Goal: Task Accomplishment & Management: Complete application form

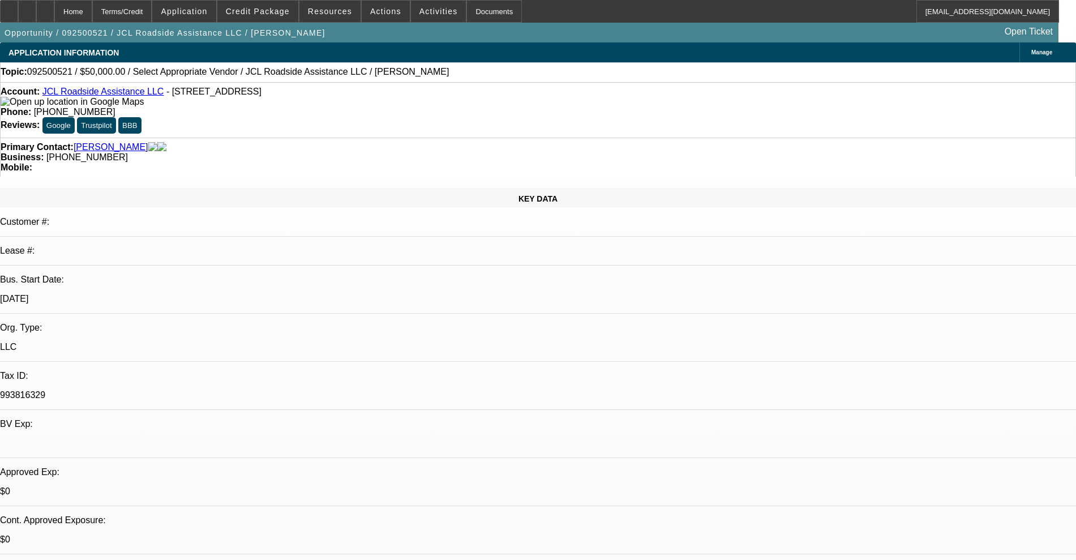
select select "0"
select select "2"
select select "0.1"
select select "4"
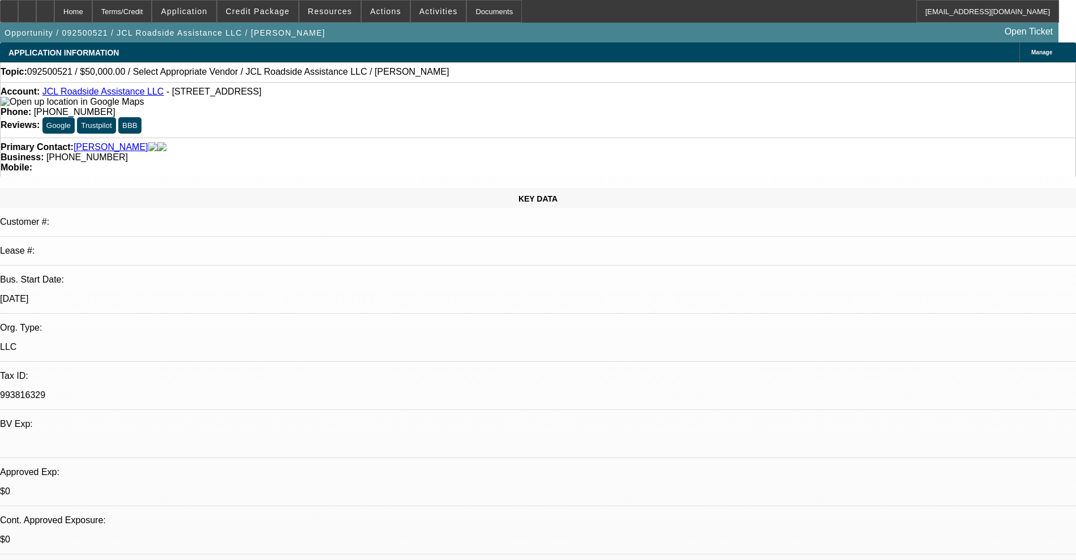
click at [133, 91] on link "JCL Roadside Assistance LLC" at bounding box center [103, 92] width 122 height 10
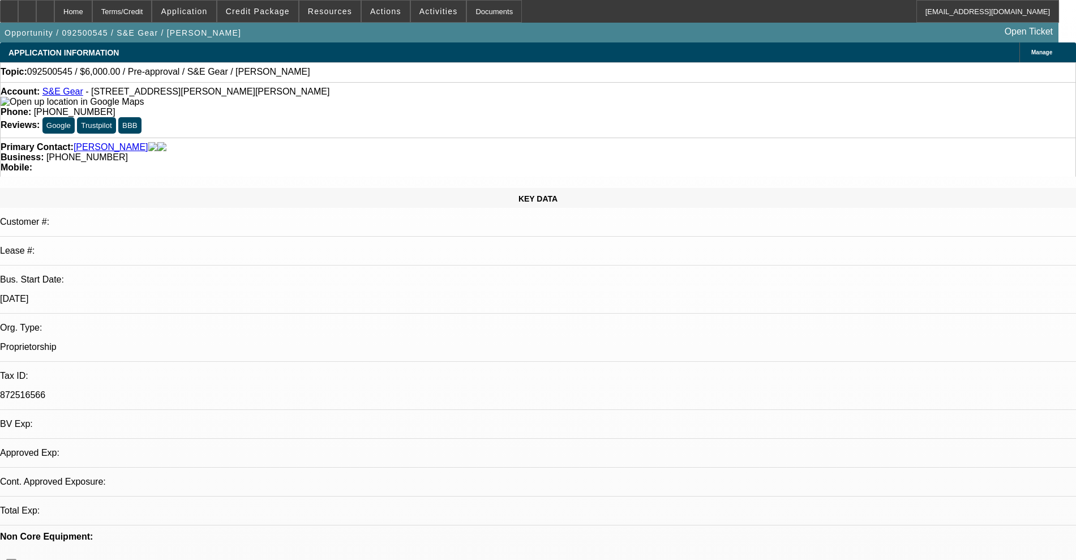
select select "0"
select select "2"
select select "0.1"
select select "4"
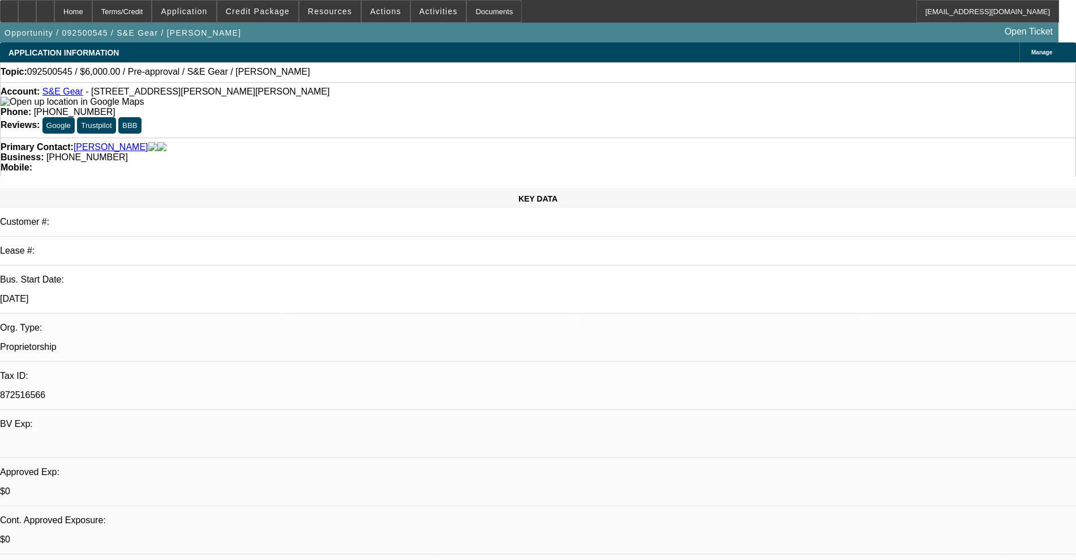
scroll to position [7, 0]
click at [76, 96] on link "S&E Gear" at bounding box center [62, 92] width 41 height 10
click at [71, 90] on link "S&E Gear" at bounding box center [62, 92] width 41 height 10
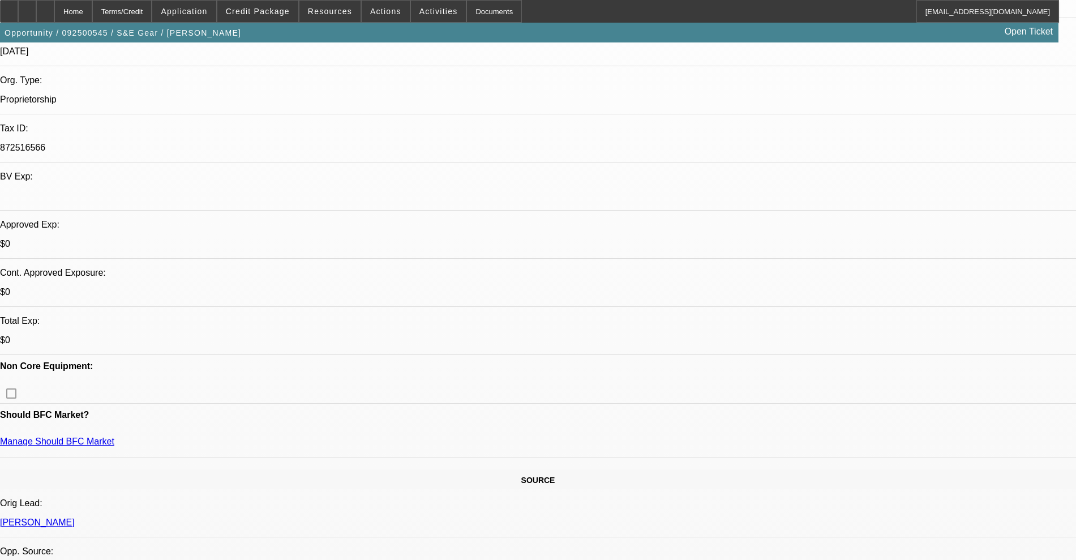
scroll to position [0, 0]
